Goal: Find specific page/section: Find specific page/section

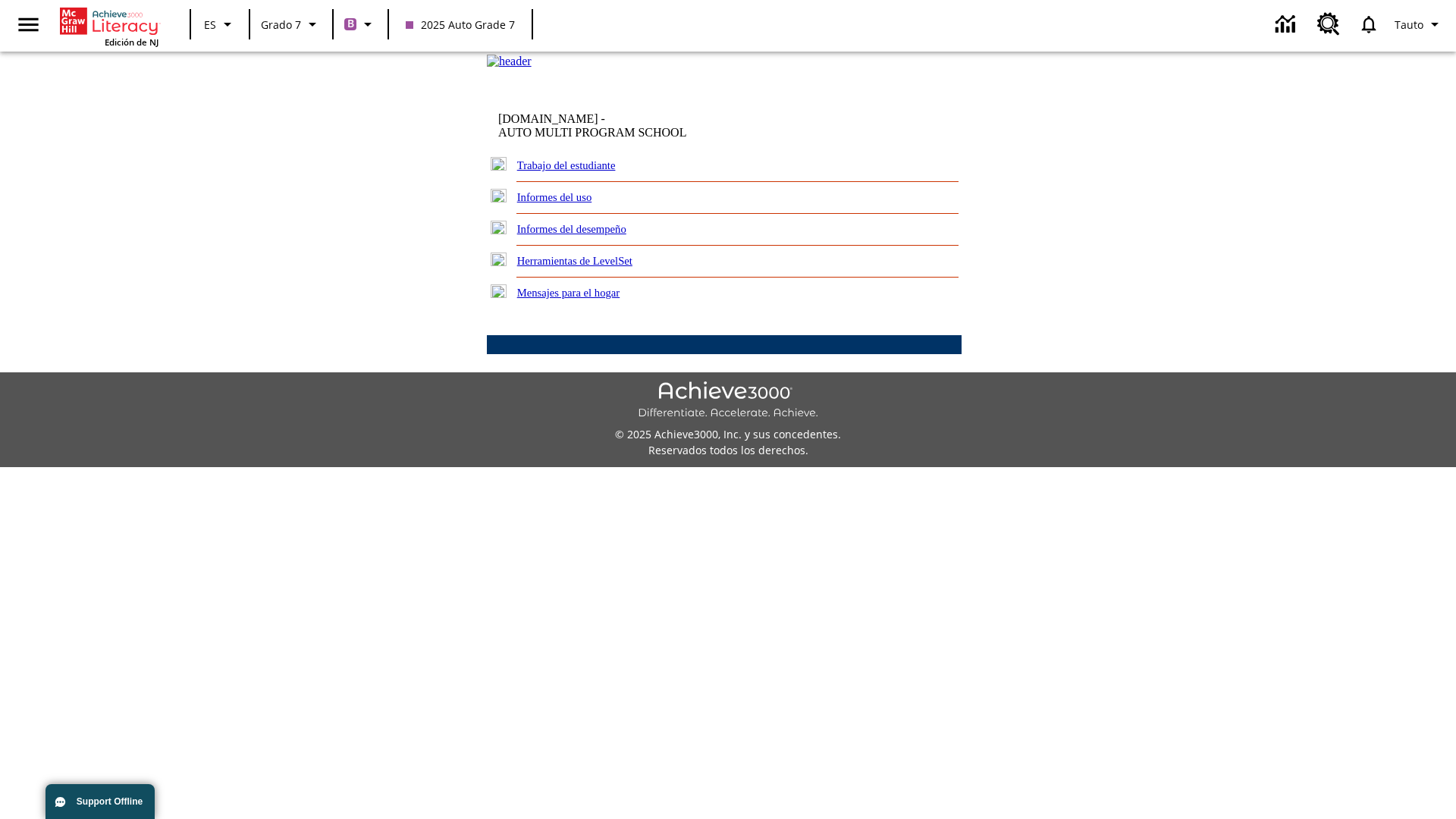
click at [584, 172] on link "Trabajo del estudiante" at bounding box center [566, 165] width 99 height 12
